Goal: Task Accomplishment & Management: Use online tool/utility

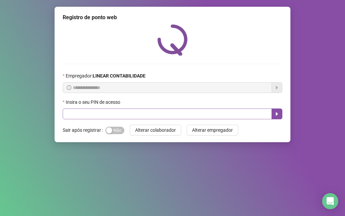
drag, startPoint x: 114, startPoint y: 129, endPoint x: 115, endPoint y: 117, distance: 12.2
click at [114, 129] on span "Sim Não" at bounding box center [115, 130] width 19 height 7
click at [116, 116] on input "text" at bounding box center [167, 114] width 209 height 11
type input "*****"
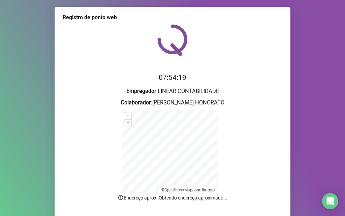
scroll to position [45, 0]
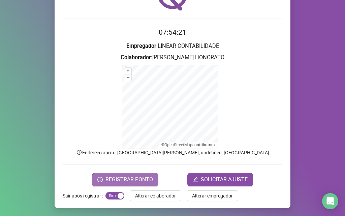
click at [112, 178] on span "REGISTRAR PONTO" at bounding box center [130, 180] width 48 height 8
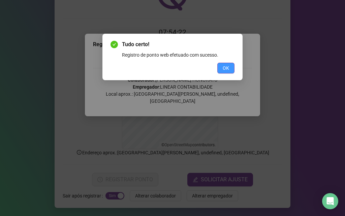
click at [224, 65] on span "OK" at bounding box center [226, 67] width 6 height 7
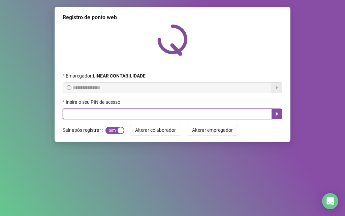
click at [158, 118] on input "text" at bounding box center [167, 114] width 209 height 11
type input "*****"
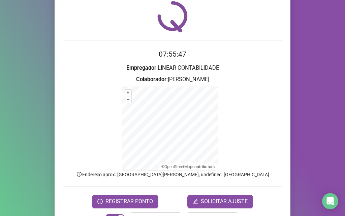
scroll to position [45, 0]
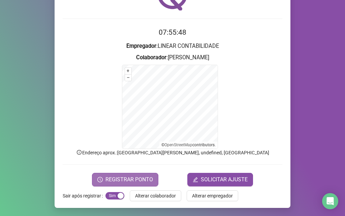
click at [110, 178] on span "REGISTRAR PONTO" at bounding box center [130, 180] width 48 height 8
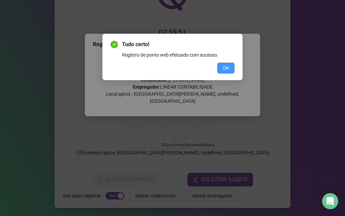
click at [229, 67] on span "OK" at bounding box center [226, 67] width 6 height 7
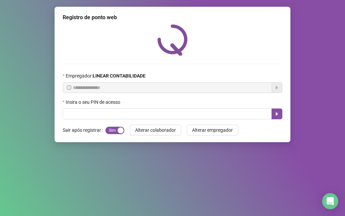
scroll to position [0, 0]
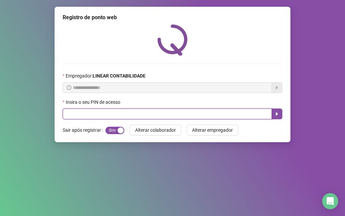
click at [95, 113] on input "text" at bounding box center [167, 114] width 209 height 11
type input "*****"
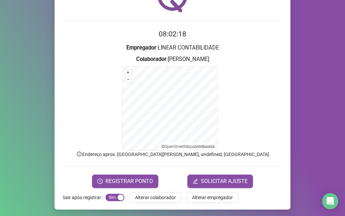
scroll to position [45, 0]
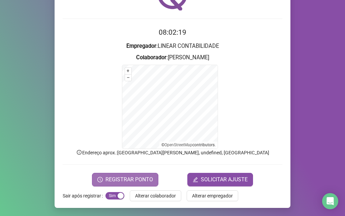
click at [120, 177] on span "REGISTRAR PONTO" at bounding box center [130, 180] width 48 height 8
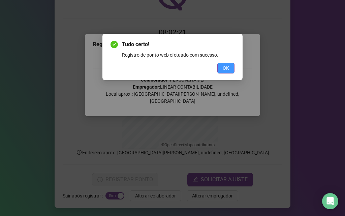
click at [230, 70] on button "OK" at bounding box center [226, 68] width 17 height 11
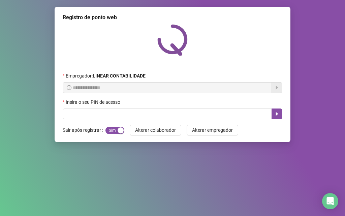
scroll to position [0, 0]
